Goal: Book appointment/travel/reservation

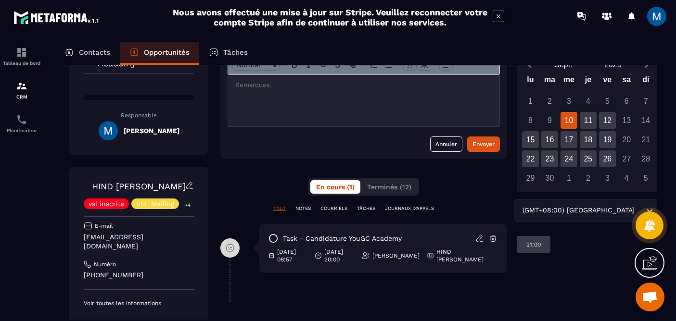
scroll to position [70, 0]
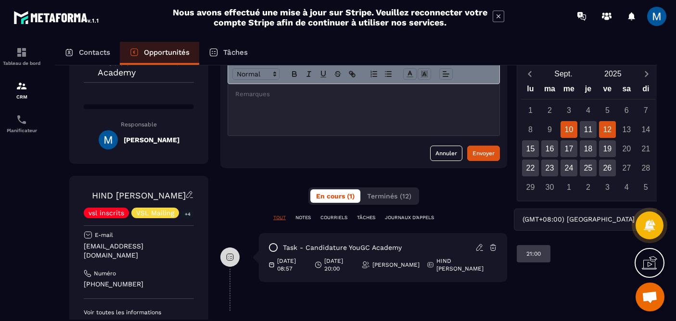
click at [599, 132] on div "12" at bounding box center [607, 129] width 17 height 17
click at [577, 253] on p "21:30" at bounding box center [573, 254] width 14 height 8
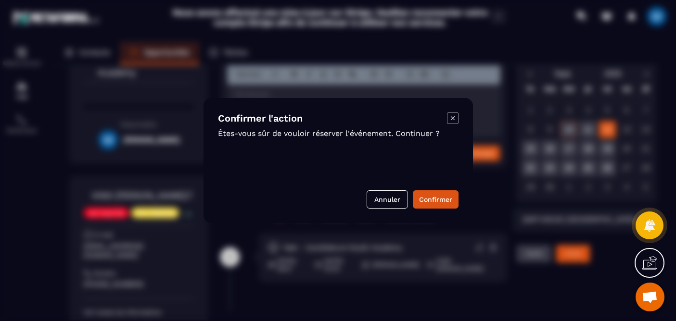
click at [454, 121] on icon "Modal window" at bounding box center [453, 119] width 12 height 12
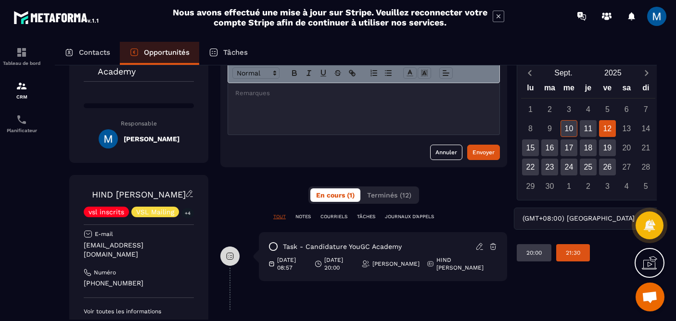
scroll to position [90, 0]
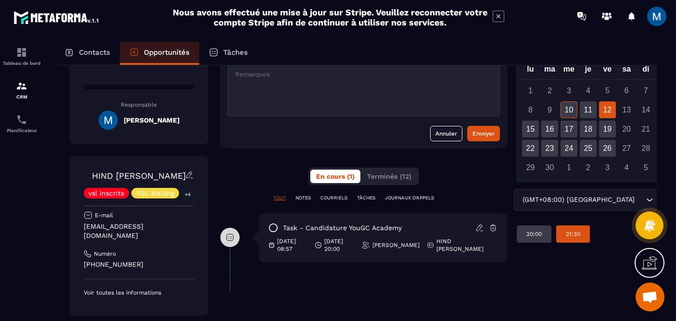
click at [579, 235] on p "21:30" at bounding box center [573, 234] width 14 height 8
click at [570, 238] on p "21:30" at bounding box center [573, 234] width 14 height 8
click at [514, 202] on div "Revenir aux opportunités Candidature YouGC Academy 2 599,00 € Responsable [PERS…" at bounding box center [355, 250] width 573 height 521
click at [580, 115] on div "11" at bounding box center [588, 109] width 17 height 17
click at [599, 114] on div "12" at bounding box center [607, 109] width 17 height 17
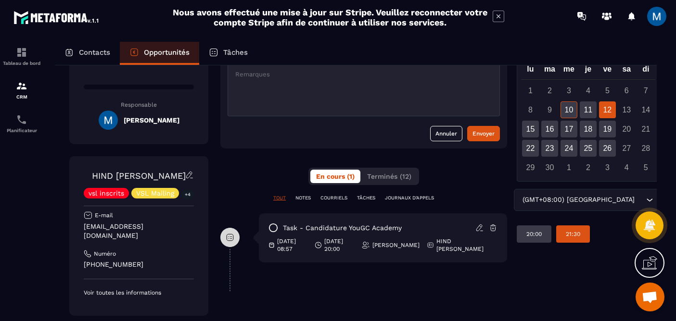
click at [579, 232] on p "21:30" at bounding box center [573, 234] width 14 height 8
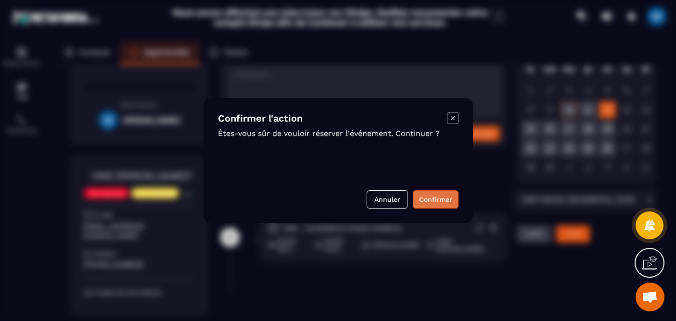
click at [437, 199] on button "Confirmer" at bounding box center [436, 199] width 46 height 18
